Goal: Obtain resource: Obtain resource

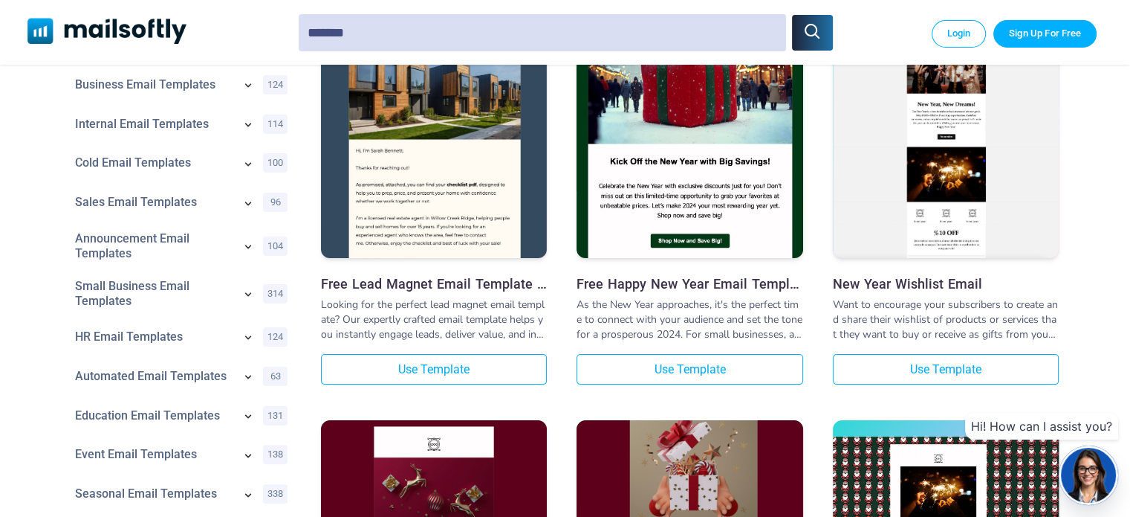
scroll to position [149, 0]
